Goal: Information Seeking & Learning: Learn about a topic

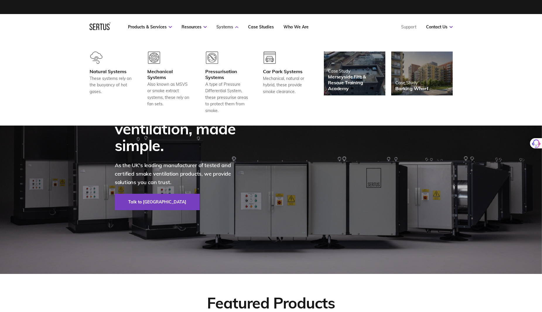
click at [226, 28] on link "Systems" at bounding box center [228, 26] width 22 height 5
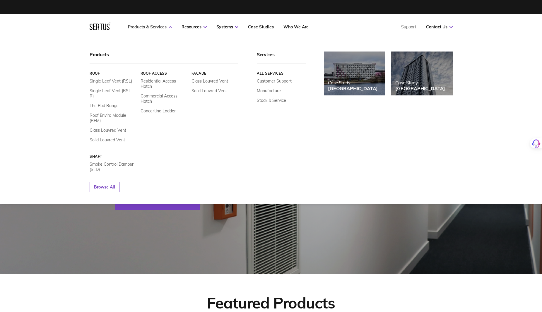
click at [153, 27] on link "Products & Services" at bounding box center [150, 26] width 44 height 5
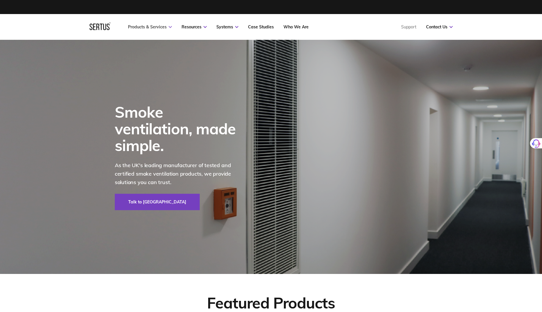
click at [153, 27] on link "Products & Services" at bounding box center [150, 26] width 44 height 5
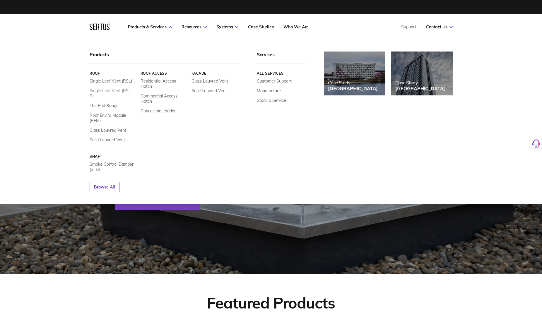
click at [103, 93] on link "Single Leaf Vent (RSL-R)" at bounding box center [113, 93] width 47 height 11
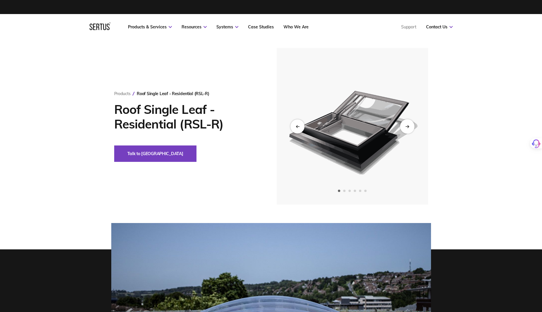
click at [409, 128] on icon "Next slide" at bounding box center [408, 126] width 4 height 3
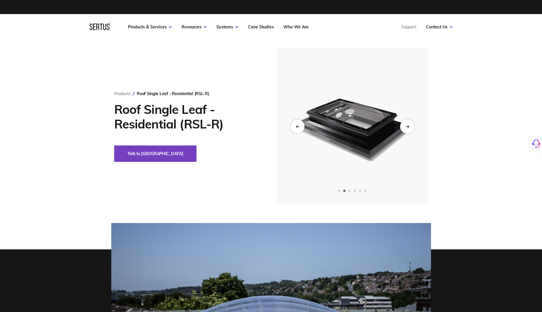
click at [410, 128] on div "Next slide" at bounding box center [407, 126] width 14 height 14
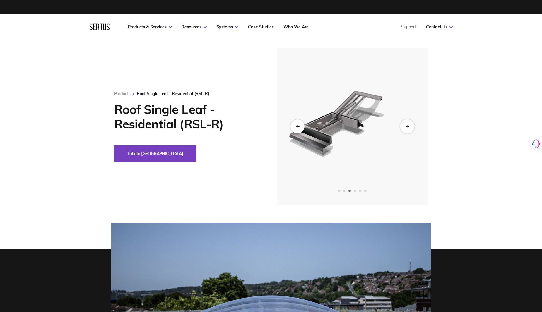
click at [410, 128] on div "Next slide" at bounding box center [407, 126] width 14 height 14
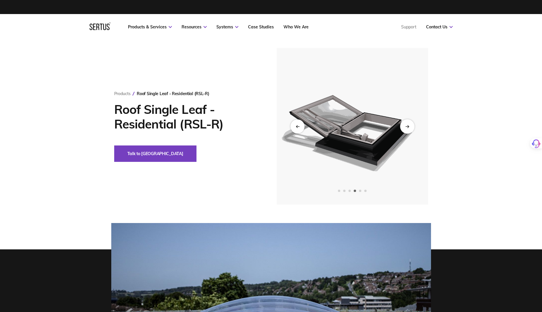
click at [410, 128] on div "Next slide" at bounding box center [407, 126] width 14 height 14
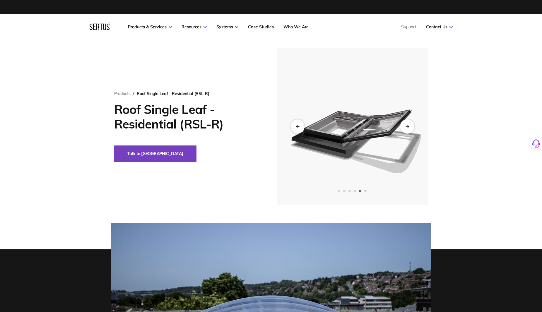
click at [406, 128] on icon "Next slide" at bounding box center [408, 126] width 4 height 3
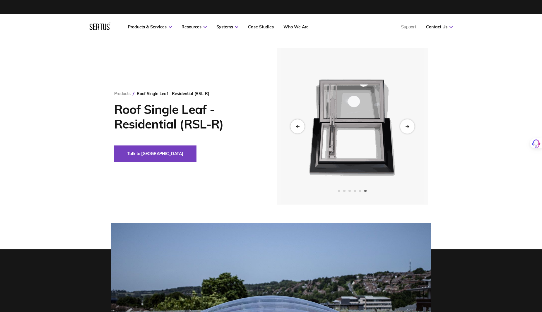
click at [406, 128] on icon "Next slide" at bounding box center [408, 126] width 4 height 3
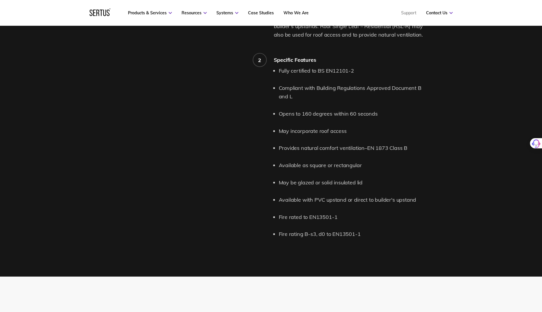
scroll to position [586, 0]
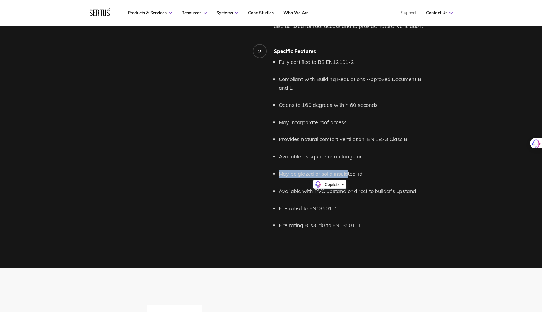
drag, startPoint x: 348, startPoint y: 173, endPoint x: 280, endPoint y: 173, distance: 67.4
click at [280, 173] on li "May be glazed or solid insulated lid" at bounding box center [355, 174] width 152 height 8
drag, startPoint x: 369, startPoint y: 172, endPoint x: 280, endPoint y: 174, distance: 89.4
click at [280, 174] on li "May be glazed or solid insulated lid" at bounding box center [355, 174] width 152 height 8
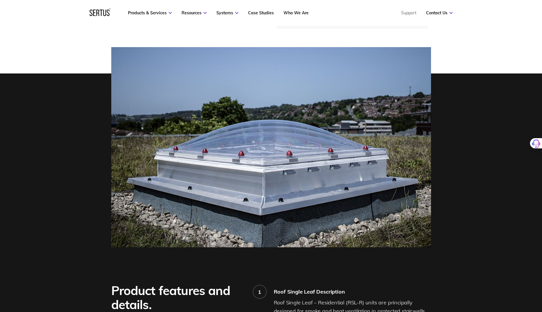
scroll to position [176, 0]
click at [452, 129] on div at bounding box center [271, 147] width 542 height 200
